Goal: Task Accomplishment & Management: Manage account settings

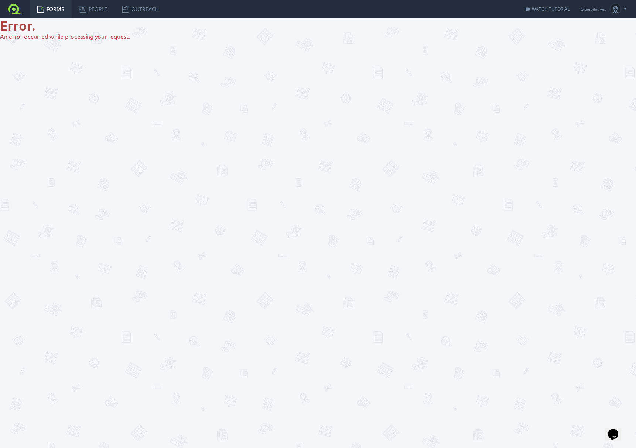
click at [17, 10] on link at bounding box center [15, 9] width 30 height 18
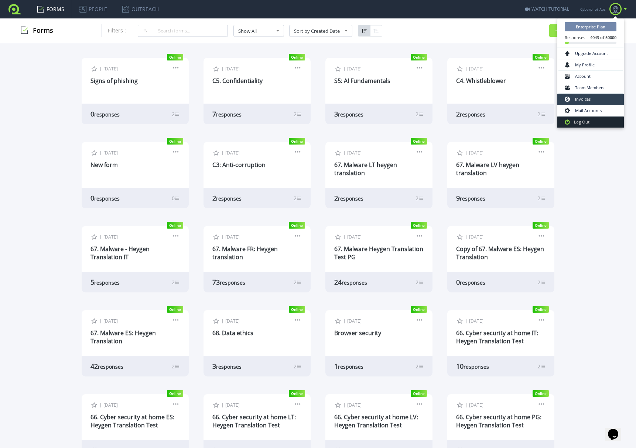
click at [582, 100] on link "Invoices" at bounding box center [590, 99] width 64 height 11
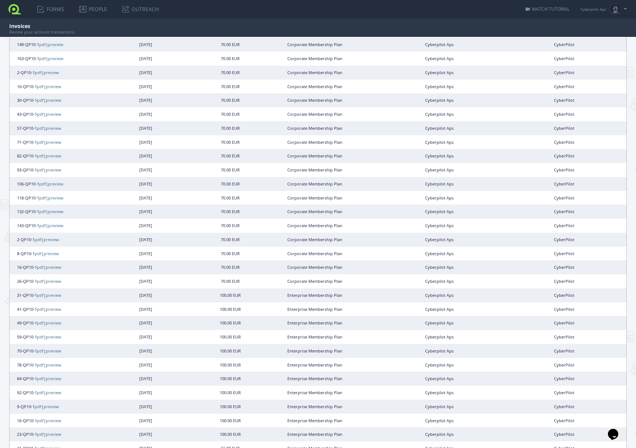
scroll to position [349, 0]
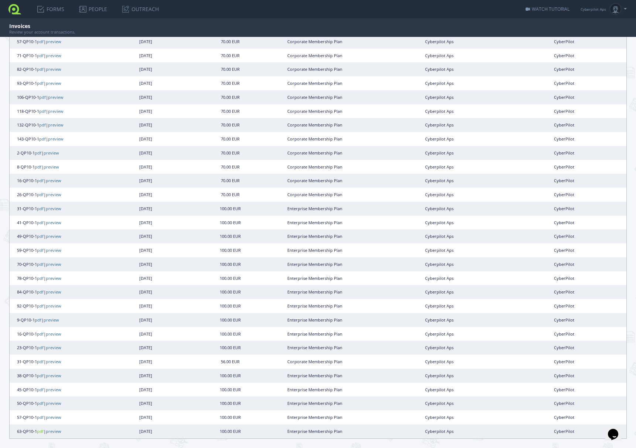
click at [41, 431] on link "pdf" at bounding box center [40, 432] width 7 height 6
